Goal: Transaction & Acquisition: Subscribe to service/newsletter

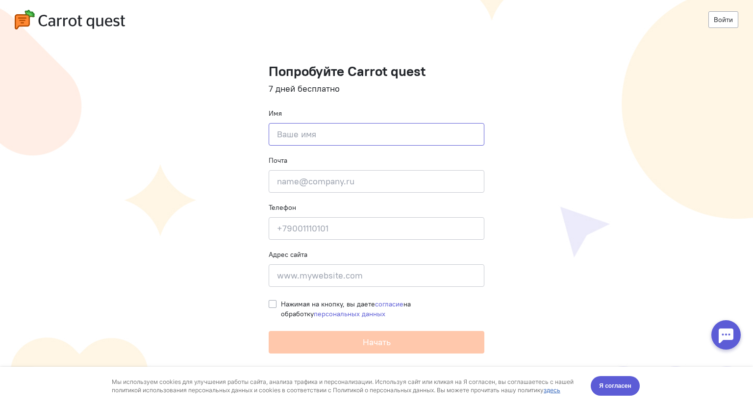
click at [348, 131] on input at bounding box center [377, 134] width 216 height 23
type input "Влада Шкред"
type input "[STREET_ADDRESS]"
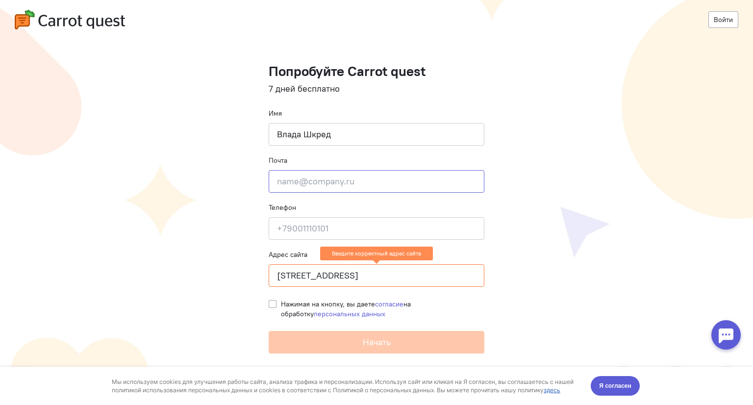
click at [349, 175] on input "email" at bounding box center [377, 181] width 216 height 23
type input "[EMAIL_ADDRESS][DOMAIN_NAME]"
click at [360, 223] on input at bounding box center [377, 228] width 216 height 23
type input "[PHONE_NUMBER]"
click at [281, 304] on label "Нажимая на кнопку, вы даете согласие на обработку персональных данных" at bounding box center [382, 309] width 203 height 20
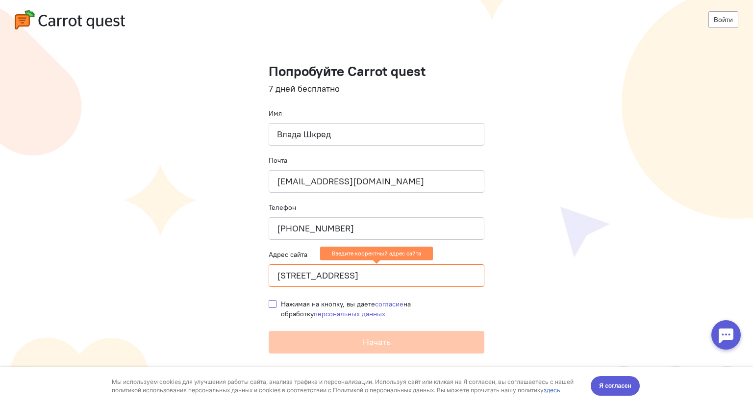
click at [274, 304] on input "Нажимая на кнопку, вы даете согласие на обработку персональных данных" at bounding box center [273, 303] width 8 height 9
checkbox input "true"
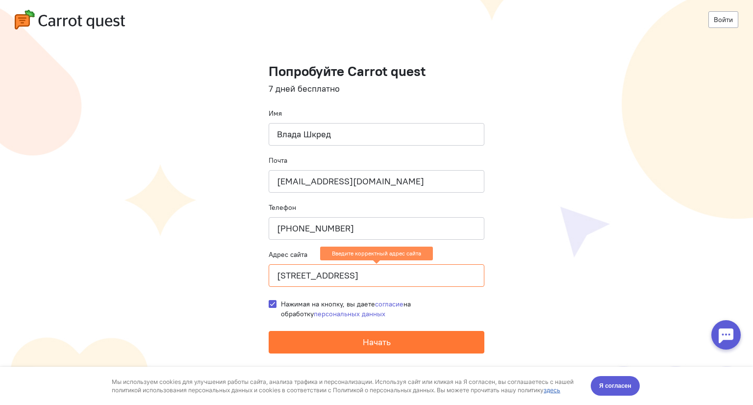
click at [358, 269] on input "[STREET_ADDRESS]" at bounding box center [377, 275] width 216 height 23
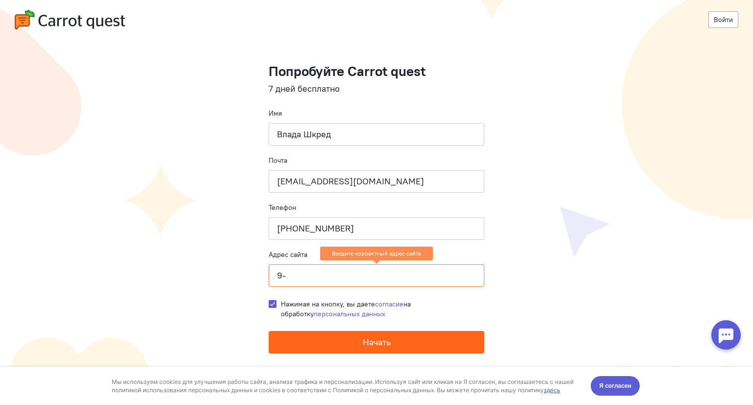
click at [372, 349] on button "Начать" at bounding box center [377, 342] width 216 height 23
click at [377, 342] on span "Начать" at bounding box center [377, 341] width 28 height 11
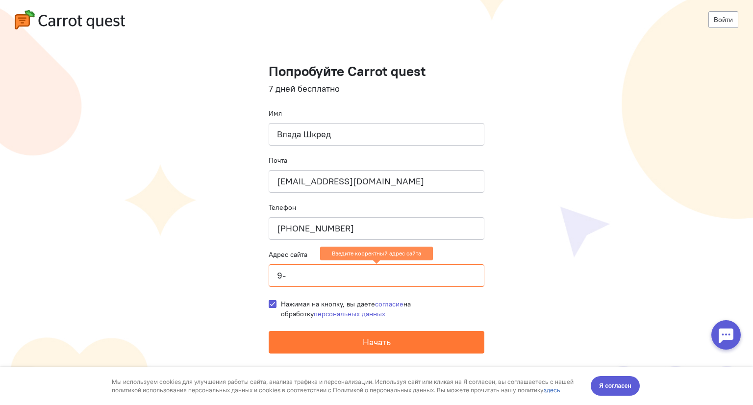
click at [321, 285] on input "9-" at bounding box center [377, 275] width 216 height 23
click at [323, 279] on input "9-" at bounding box center [377, 275] width 216 height 23
type input "д"
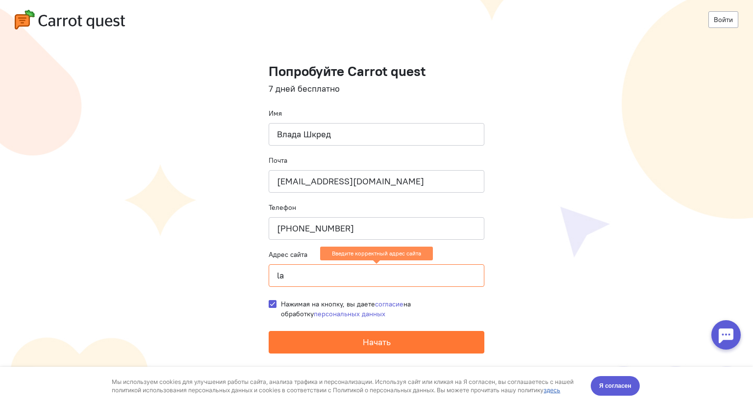
type input "l"
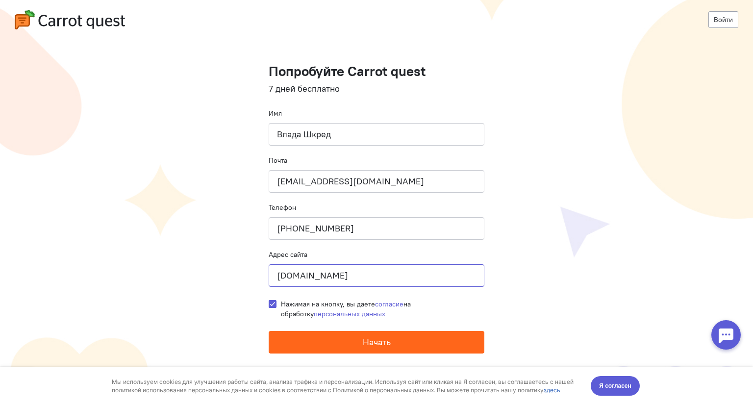
type input "[DOMAIN_NAME]"
click at [299, 332] on button "Начать" at bounding box center [377, 342] width 216 height 23
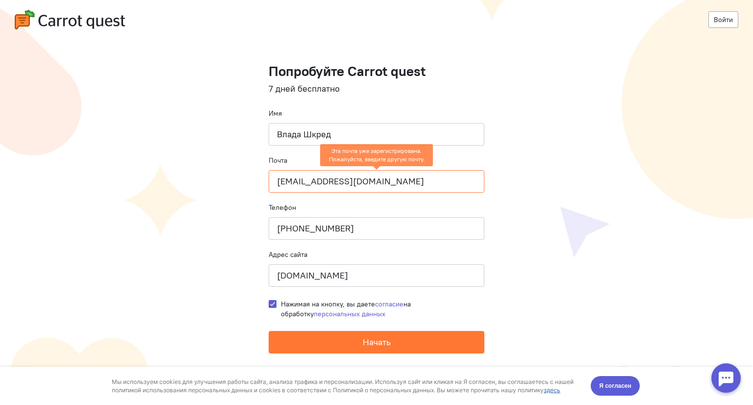
drag, startPoint x: 329, startPoint y: 179, endPoint x: 245, endPoint y: 177, distance: 84.3
click at [245, 177] on cq-registration "Войти Попробуйте Carrot quest 7 дней бесплатно Имя [PERSON_NAME] Почта [EMAIL_A…" at bounding box center [376, 202] width 753 height 405
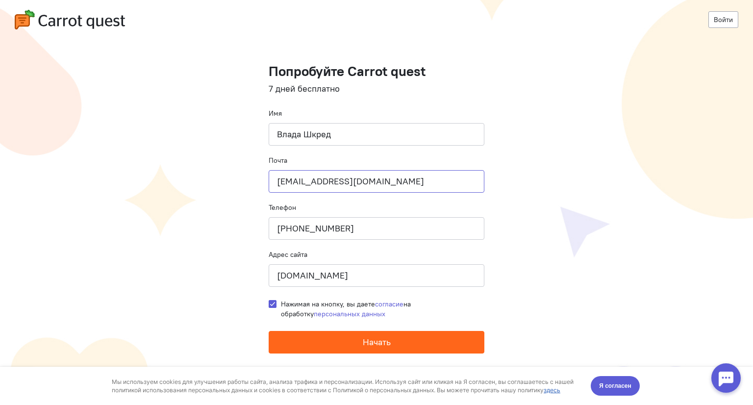
type input "[EMAIL_ADDRESS][DOMAIN_NAME]"
click at [331, 338] on button "Начать" at bounding box center [377, 342] width 216 height 23
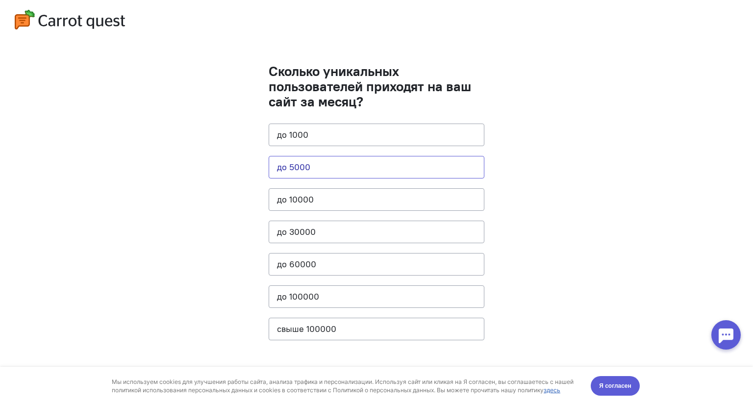
click at [335, 164] on button "до 5000" at bounding box center [377, 167] width 216 height 23
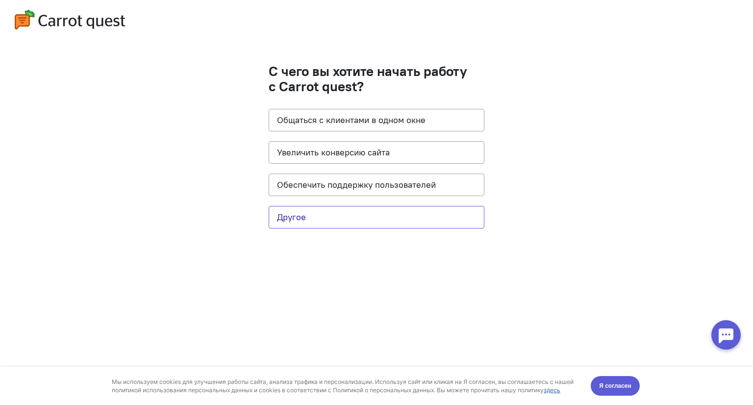
click at [333, 219] on button "Другое" at bounding box center [377, 217] width 216 height 23
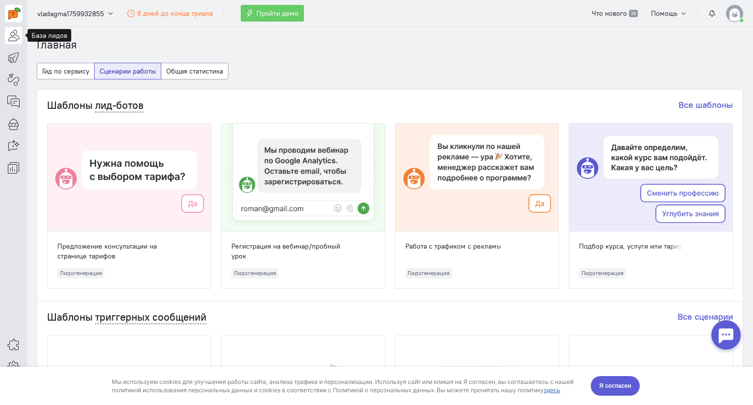
click at [18, 37] on icon at bounding box center [13, 35] width 12 height 12
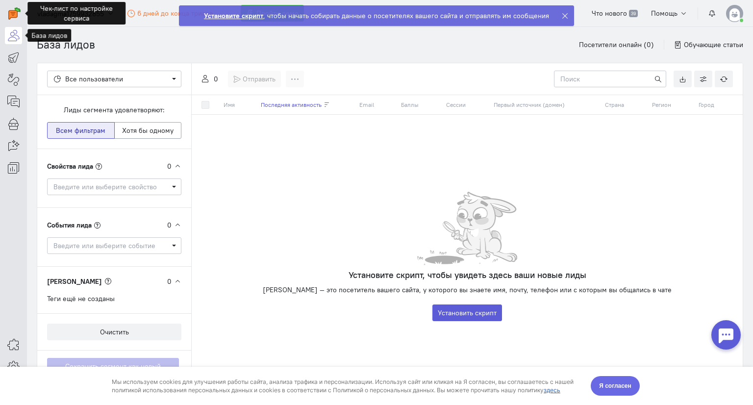
click at [616, 377] on button "Я согласен" at bounding box center [614, 386] width 49 height 20
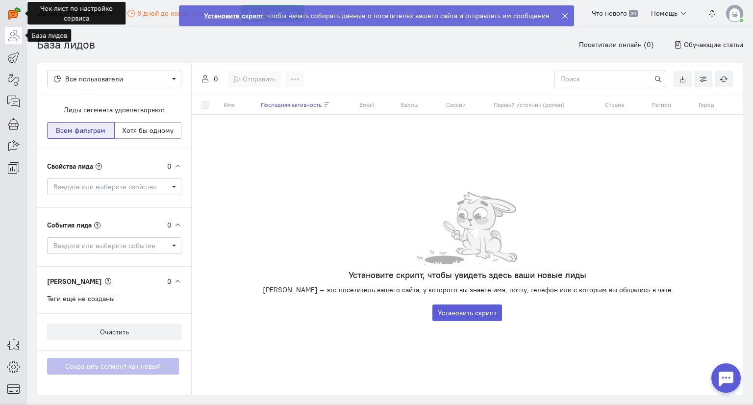
click at [10, 37] on icon at bounding box center [13, 35] width 12 height 12
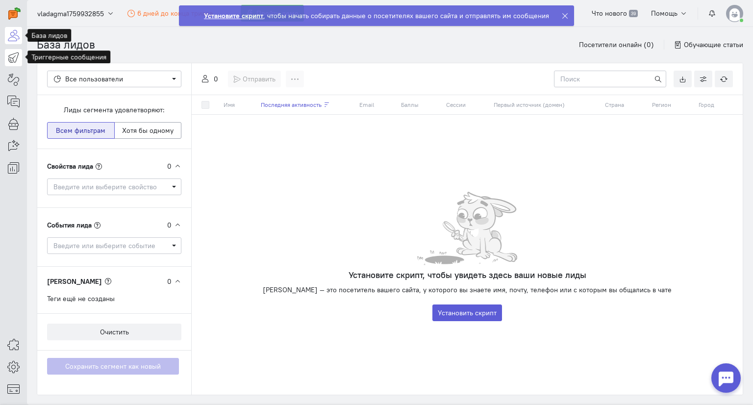
click at [10, 51] on icon at bounding box center [13, 57] width 12 height 12
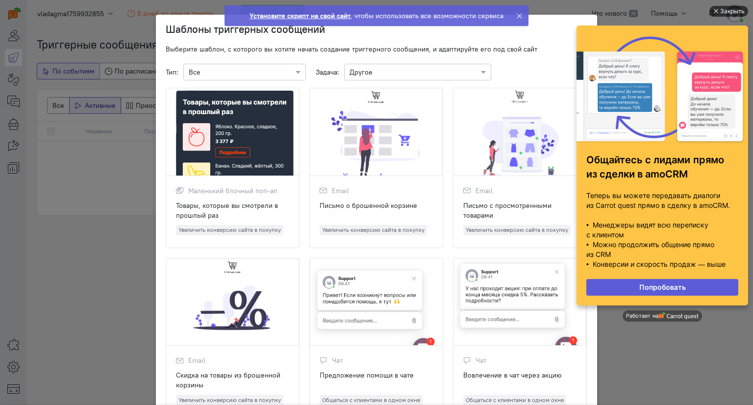
click at [721, 8] on div "Закрыть" at bounding box center [732, 11] width 24 height 11
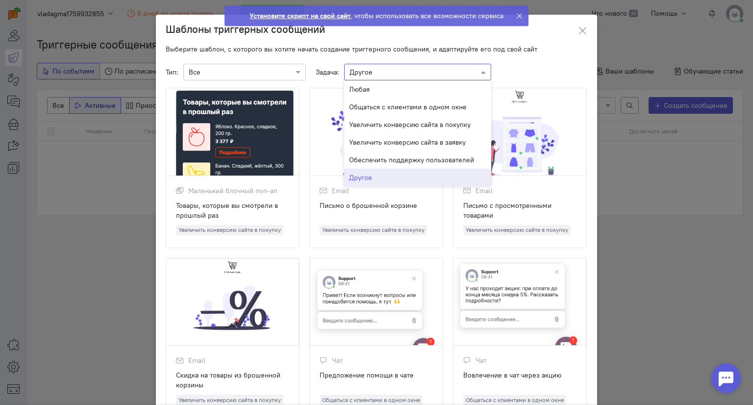
click at [351, 75] on input "text" at bounding box center [407, 72] width 117 height 10
click at [223, 76] on div "Все" at bounding box center [241, 72] width 104 height 10
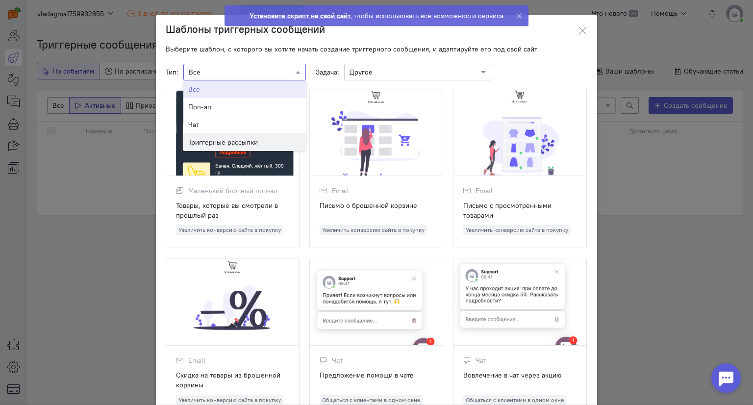
click at [212, 144] on span "Триггерные рассылки" at bounding box center [223, 142] width 70 height 10
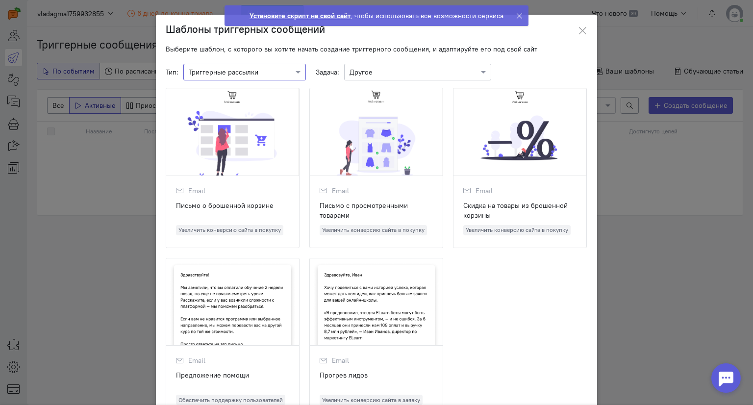
click at [392, 290] on div at bounding box center [376, 302] width 133 height 88
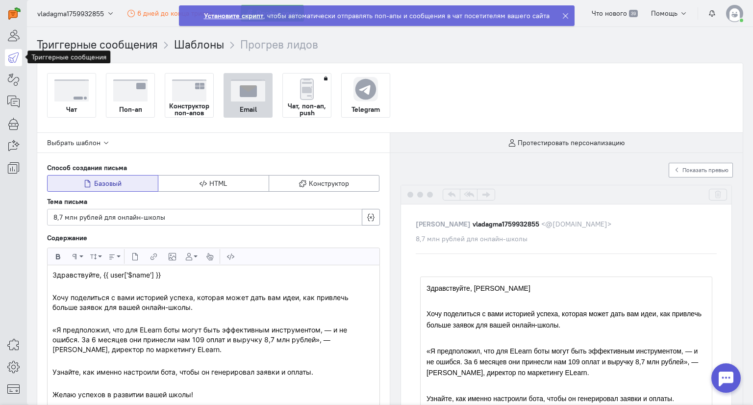
scroll to position [49, 0]
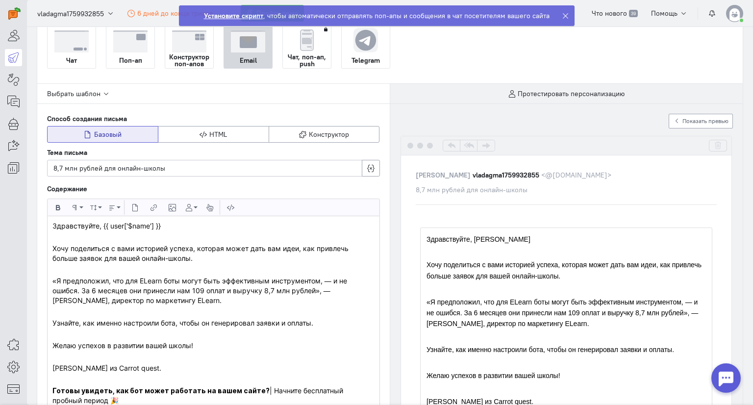
click at [497, 236] on p "Здравствуйте, Иван" at bounding box center [565, 238] width 279 height 11
click at [330, 135] on span "Конструктор" at bounding box center [329, 134] width 40 height 9
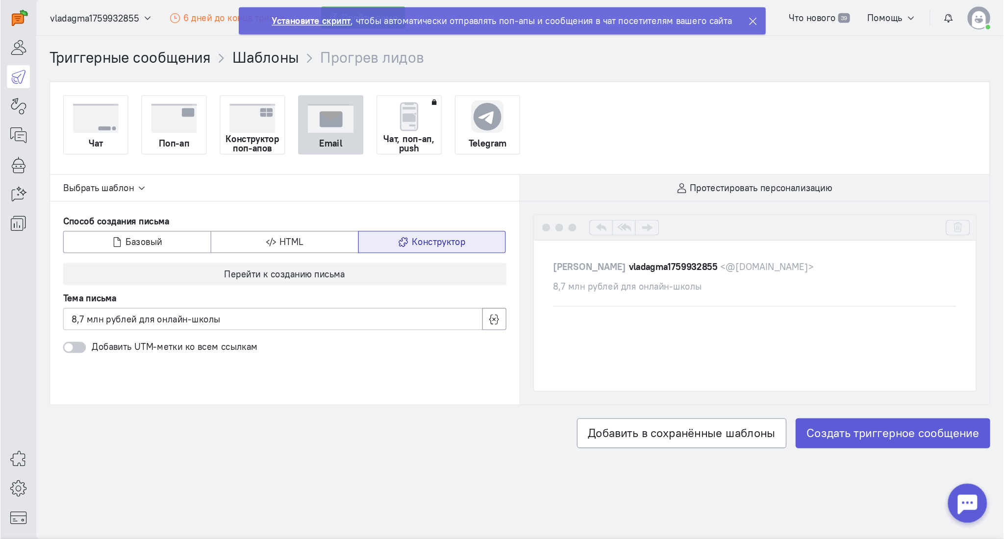
scroll to position [0, 0]
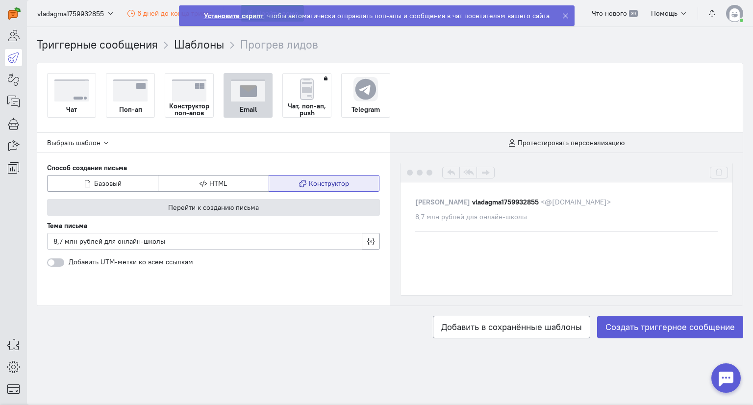
click at [267, 209] on button "Перейти к созданию письма" at bounding box center [213, 207] width 333 height 17
